Goal: Information Seeking & Learning: Find specific fact

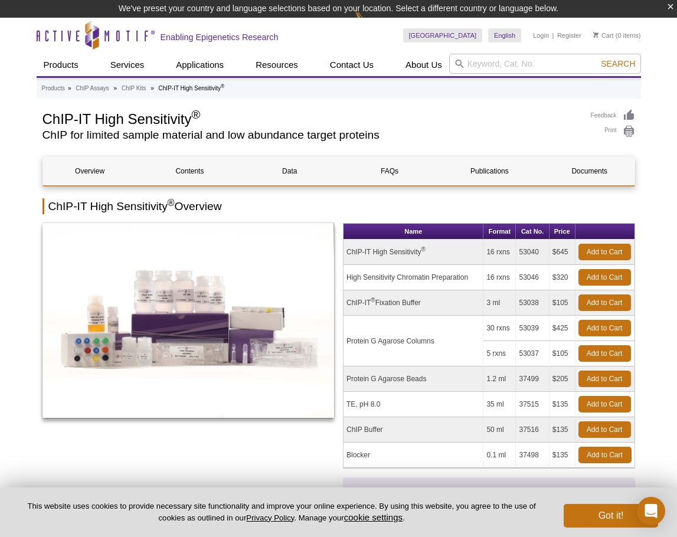
click at [530, 252] on td "53040" at bounding box center [532, 252] width 33 height 25
copy td "53040"
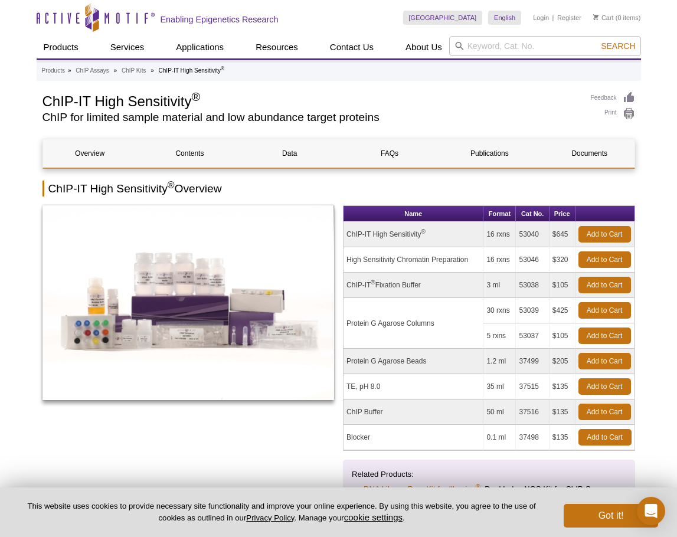
click at [419, 258] on td "High Sensitivity Chromatin Preparation" at bounding box center [414, 259] width 140 height 25
copy tr "High Sensitivity Chromatin Preparation"
click at [490, 257] on td "16 rxns" at bounding box center [500, 259] width 32 height 25
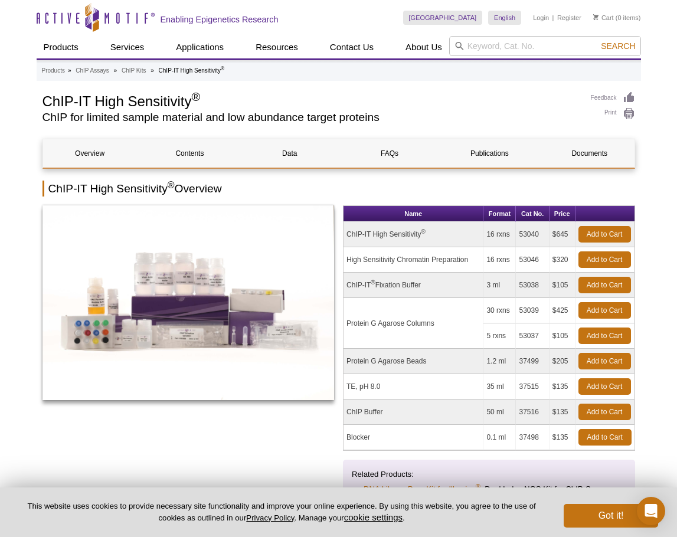
click at [490, 257] on td "16 rxns" at bounding box center [500, 259] width 32 height 25
copy tr "16 rxns"
drag, startPoint x: 557, startPoint y: 259, endPoint x: 569, endPoint y: 262, distance: 12.2
click at [569, 262] on td "$320" at bounding box center [563, 259] width 26 height 25
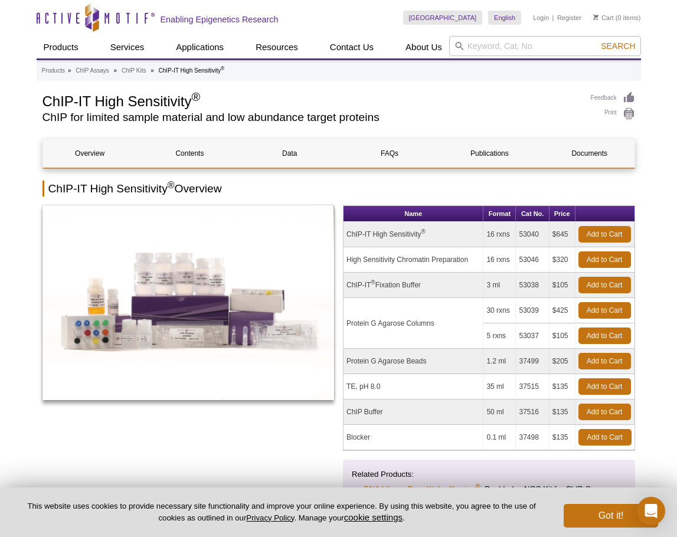
copy td "320"
click at [351, 280] on td "ChIP-IT ® Fixation Buffer" at bounding box center [414, 285] width 140 height 25
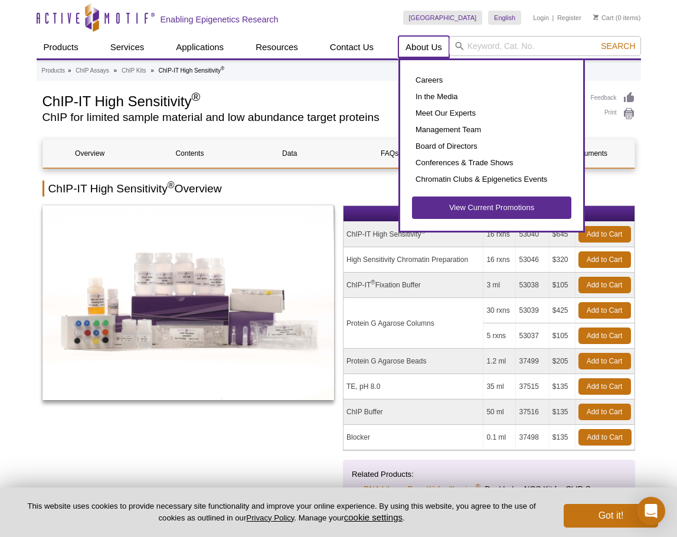
click at [422, 41] on link "About Us" at bounding box center [424, 47] width 51 height 22
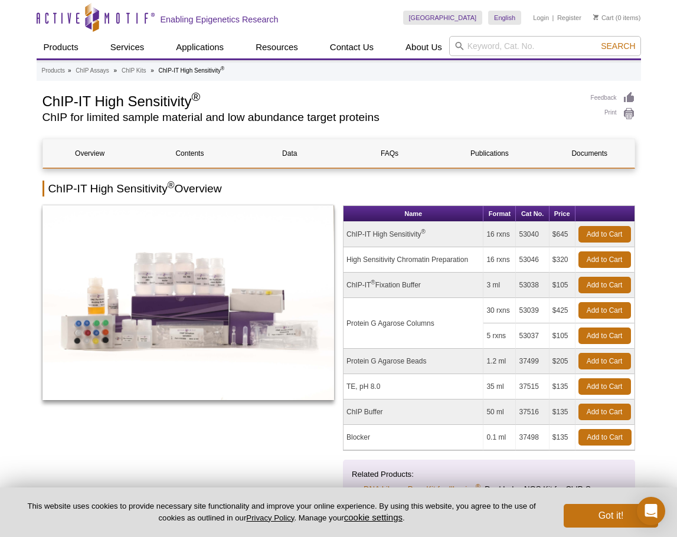
click at [527, 259] on td "53046" at bounding box center [532, 259] width 33 height 25
copy td "53046"
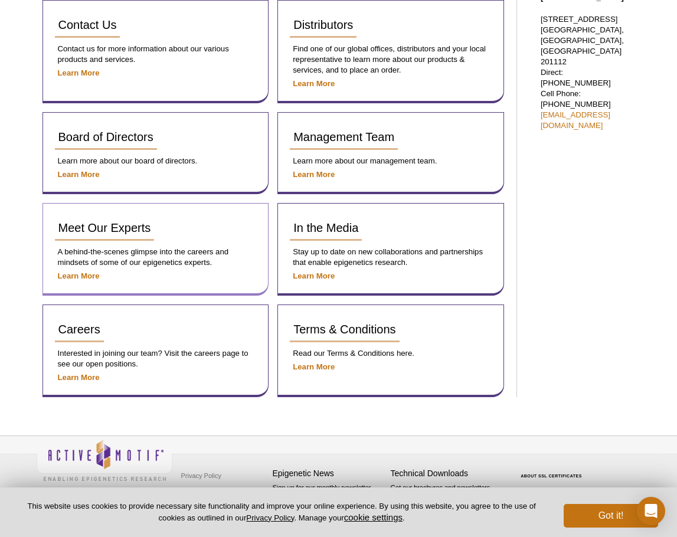
scroll to position [636, 0]
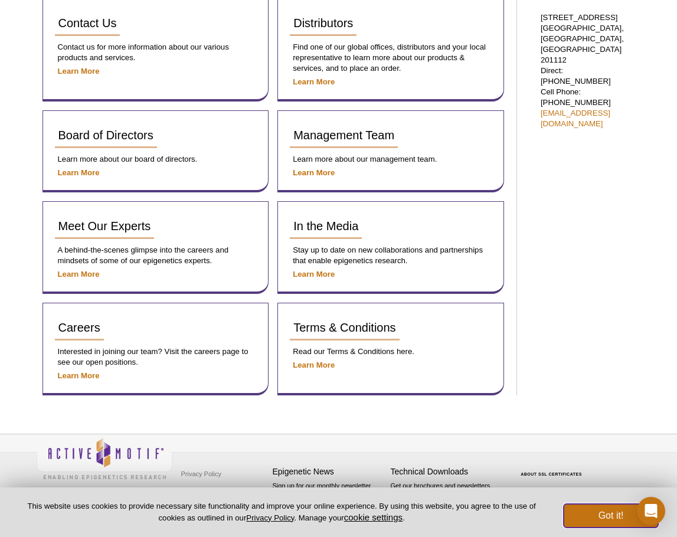
click at [573, 514] on button "Got it!" at bounding box center [611, 516] width 94 height 24
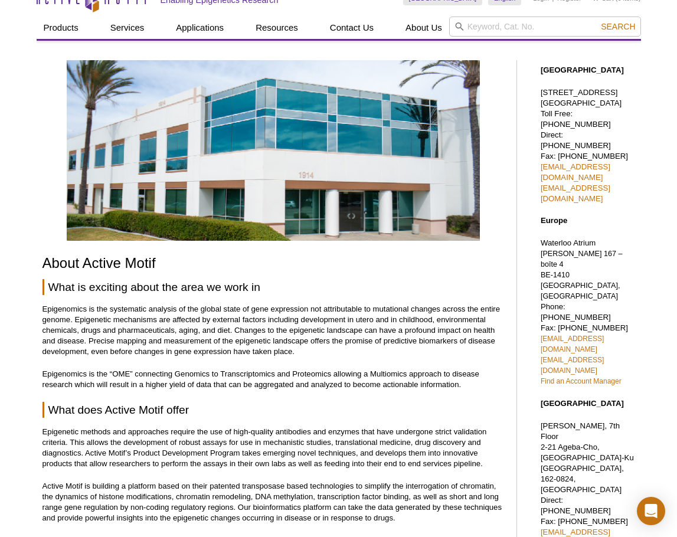
scroll to position [28, 0]
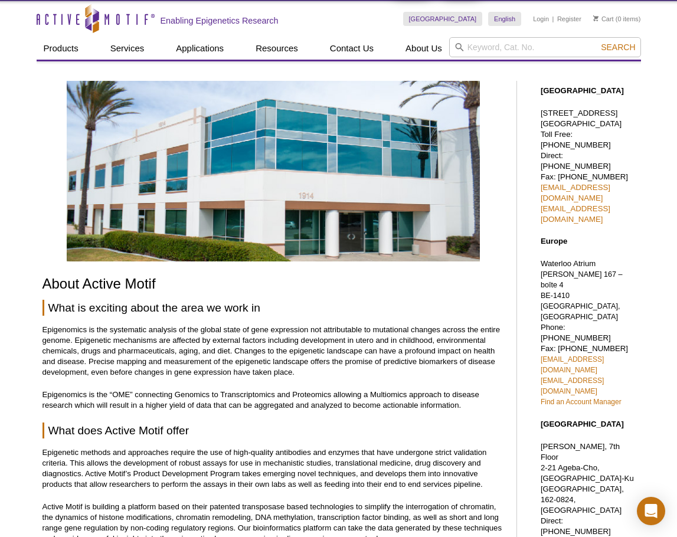
click at [394, 420] on div "About Active Motif What is exciting about the area we work in Epigenomics is th…" at bounding box center [274, 533] width 462 height 905
